Goal: Information Seeking & Learning: Learn about a topic

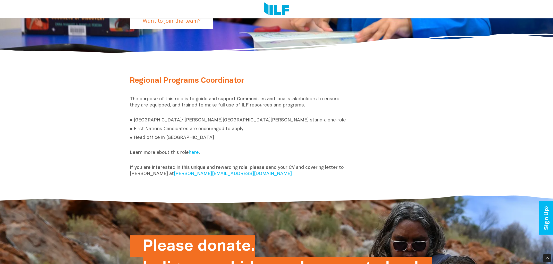
scroll to position [186, 0]
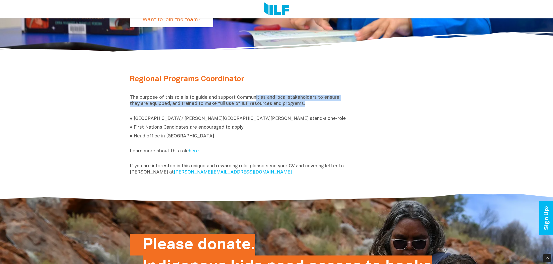
drag, startPoint x: 252, startPoint y: 98, endPoint x: 345, endPoint y: 103, distance: 92.6
click at [345, 103] on p "The purpose of this role is to guide and support Communities and local stakehol…" at bounding box center [239, 104] width 219 height 19
drag, startPoint x: 345, startPoint y: 103, endPoint x: 299, endPoint y: 102, distance: 46.4
click at [345, 103] on p "The purpose of this role is to guide and support Communities and local stakehol…" at bounding box center [239, 104] width 219 height 19
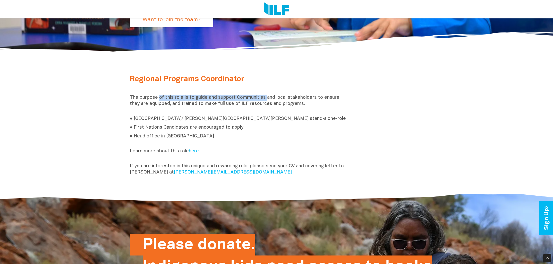
drag, startPoint x: 161, startPoint y: 99, endPoint x: 266, endPoint y: 97, distance: 105.7
click at [264, 98] on p "The purpose of this role is to guide and support Communities and local stakehol…" at bounding box center [239, 104] width 219 height 19
drag, startPoint x: 270, startPoint y: 97, endPoint x: 307, endPoint y: 97, distance: 36.3
click at [307, 97] on p "The purpose of this role is to guide and support Communities and local stakehol…" at bounding box center [239, 104] width 219 height 19
drag, startPoint x: 150, startPoint y: 103, endPoint x: 237, endPoint y: 102, distance: 87.4
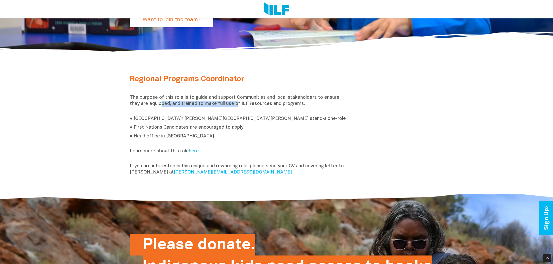
click at [229, 103] on p "The purpose of this role is to guide and support Communities and local stakehol…" at bounding box center [239, 104] width 219 height 19
drag, startPoint x: 239, startPoint y: 102, endPoint x: 254, endPoint y: 104, distance: 15.3
click at [256, 102] on p "The purpose of this role is to guide and support Communities and local stakehol…" at bounding box center [239, 104] width 219 height 19
drag, startPoint x: 215, startPoint y: 131, endPoint x: 199, endPoint y: 141, distance: 18.9
click at [215, 131] on div "Regional Programs Coordinator The purpose of this role is to guide and support …" at bounding box center [239, 126] width 226 height 103
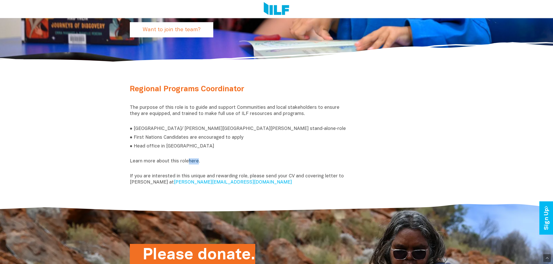
scroll to position [229, 0]
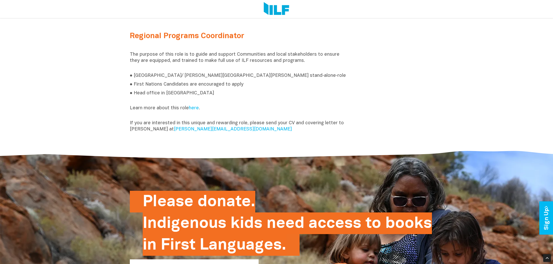
click at [398, 48] on div "Regional Programs Coordinator The purpose of this role is to guide and support …" at bounding box center [277, 83] width 302 height 103
